Goal: Navigation & Orientation: Find specific page/section

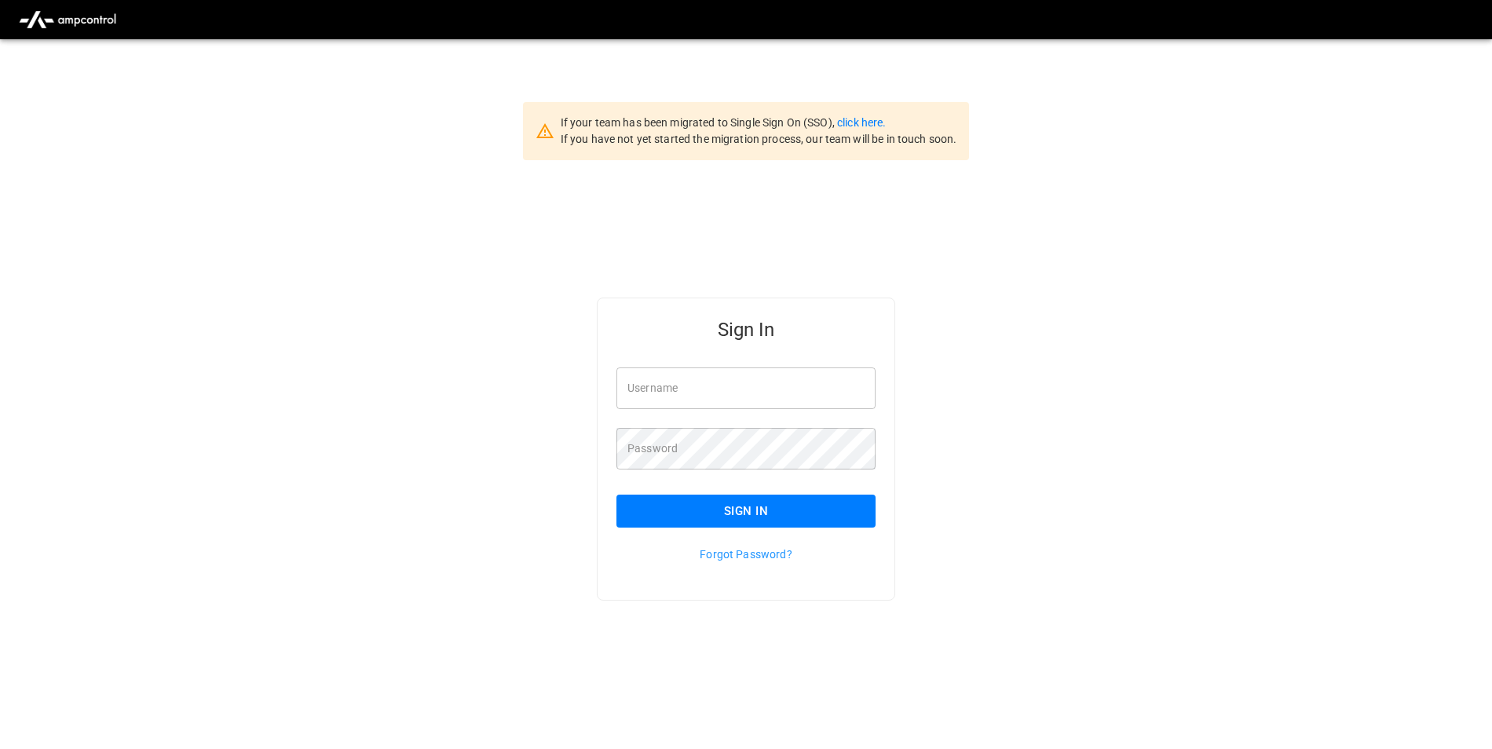
type input "**********"
click at [816, 512] on button "Sign In" at bounding box center [746, 511] width 259 height 33
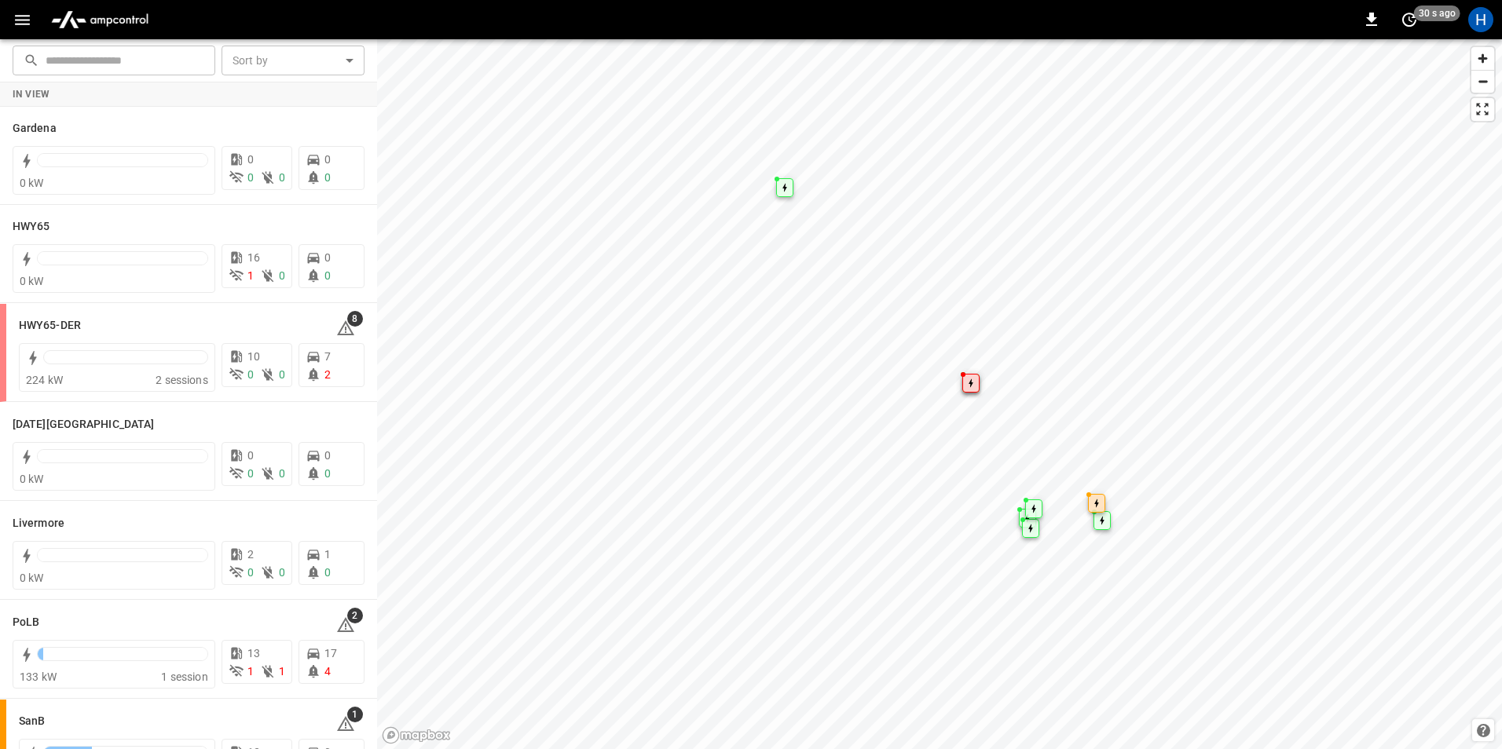
click at [2, 31] on div "0 30 s ago H" at bounding box center [751, 19] width 1502 height 39
click at [17, 28] on icon "button" at bounding box center [23, 20] width 20 height 20
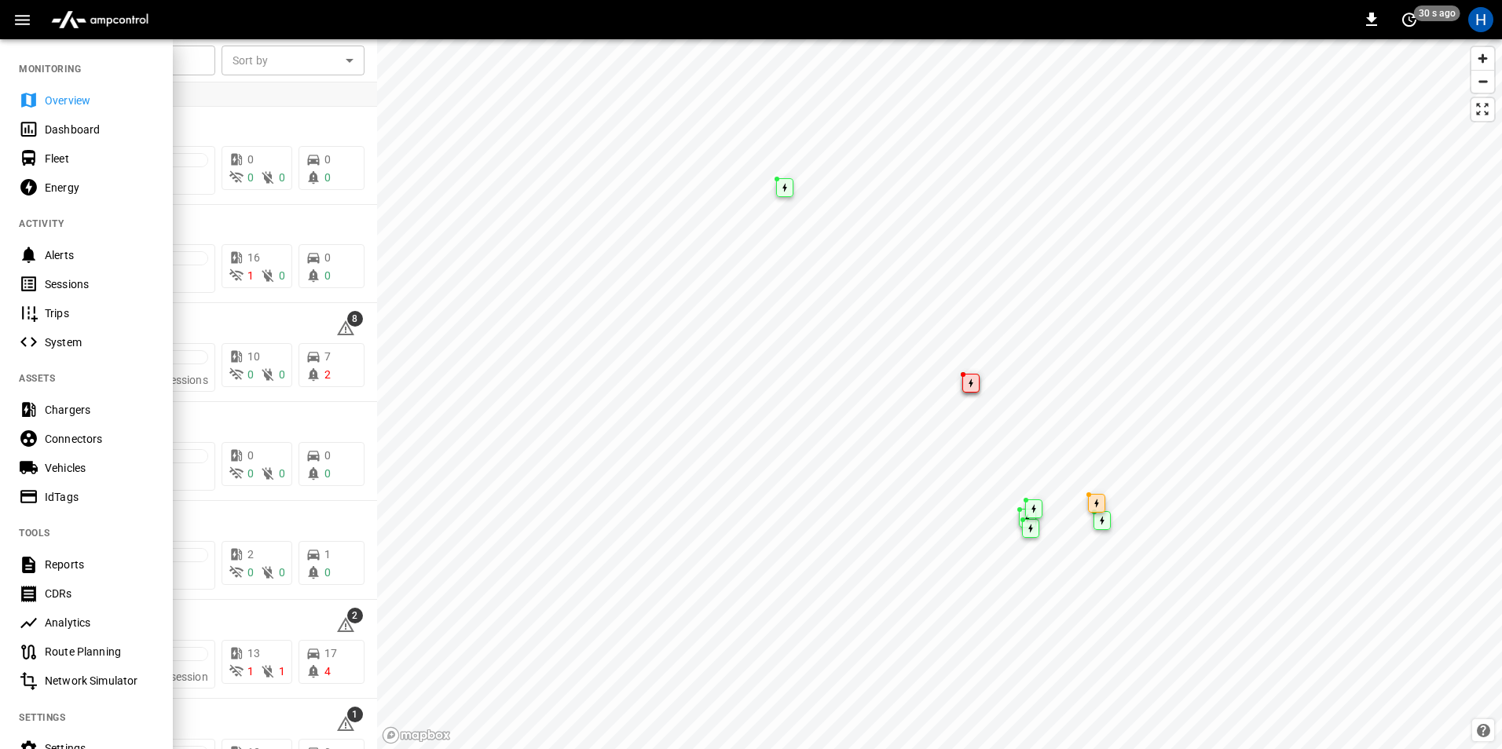
click at [38, 124] on div "Dashboard" at bounding box center [86, 129] width 173 height 29
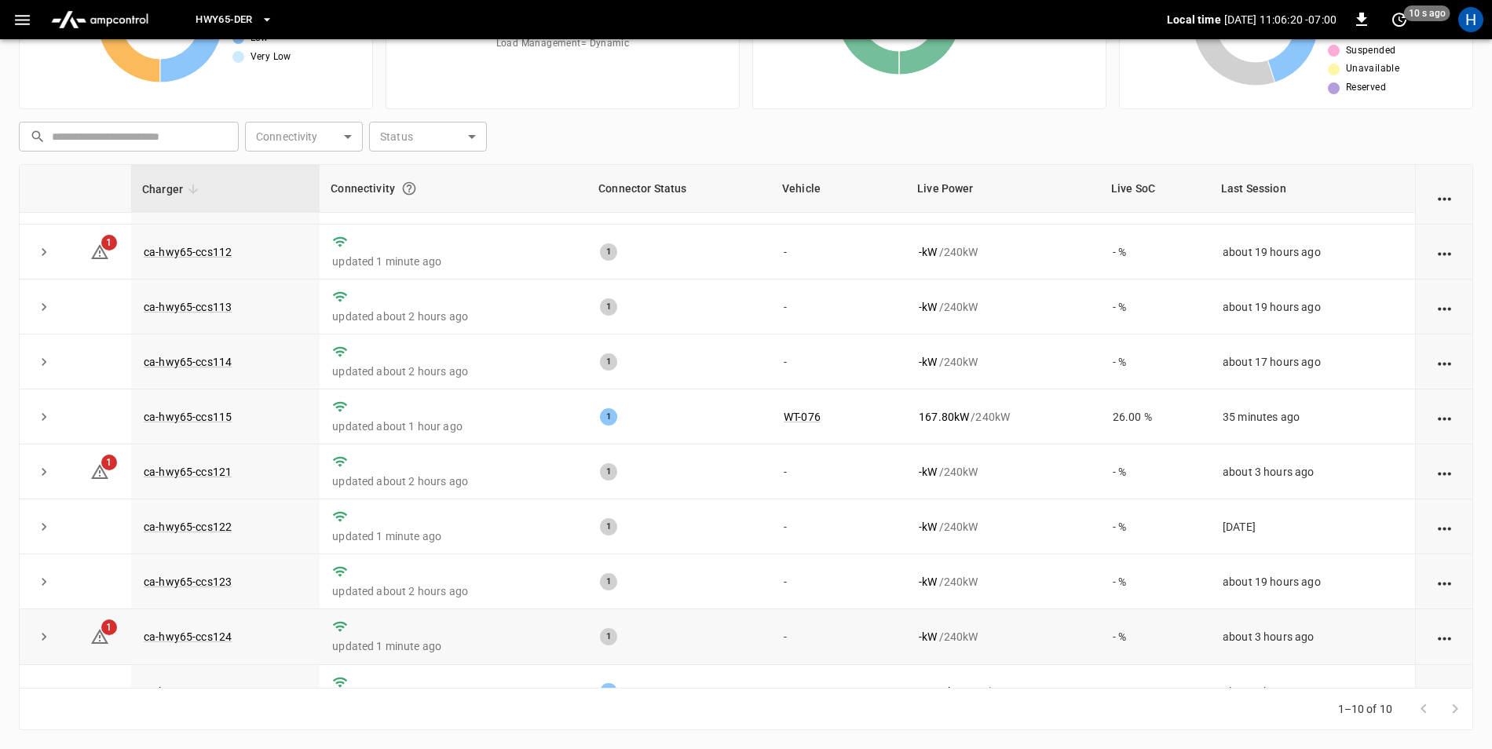
scroll to position [82, 0]
